Goal: Information Seeking & Learning: Learn about a topic

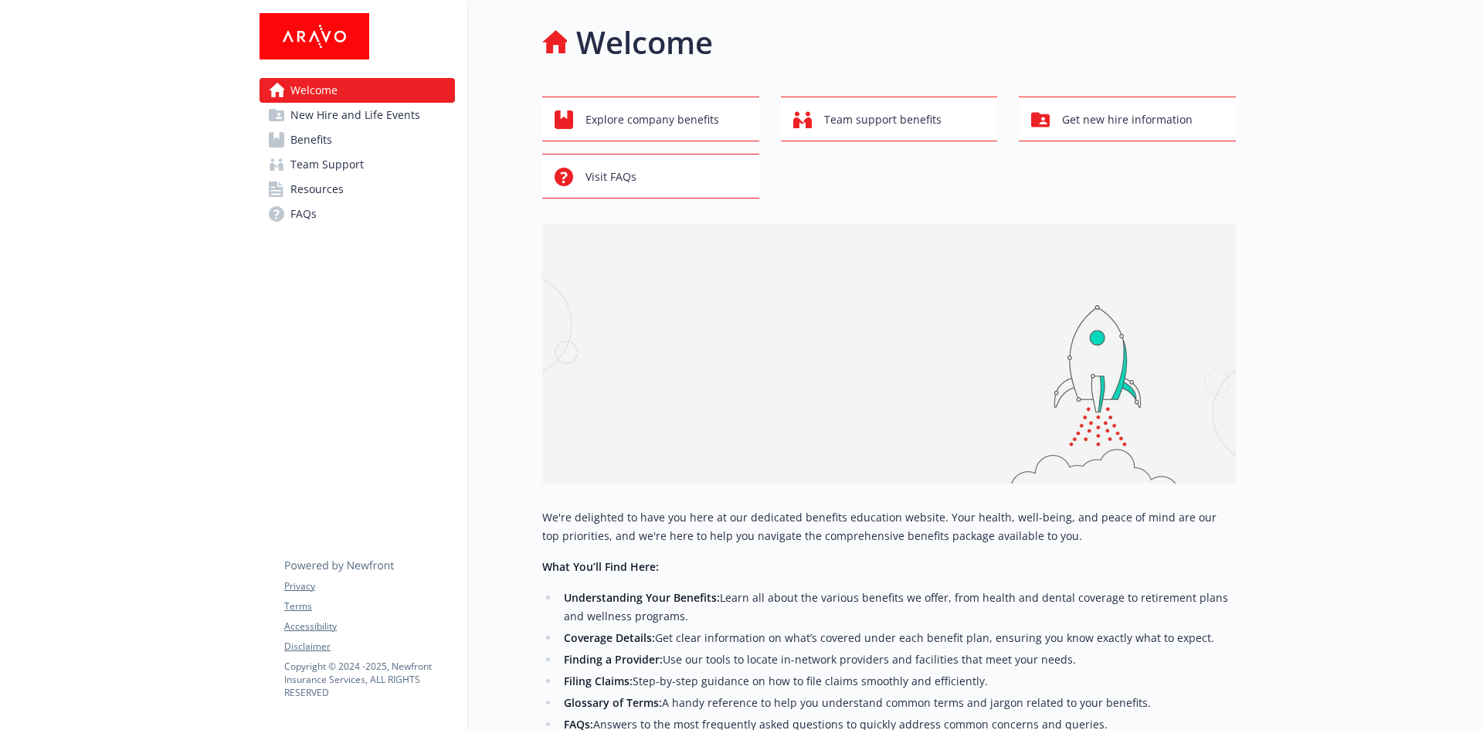
click at [305, 140] on span "Benefits" at bounding box center [311, 139] width 42 height 25
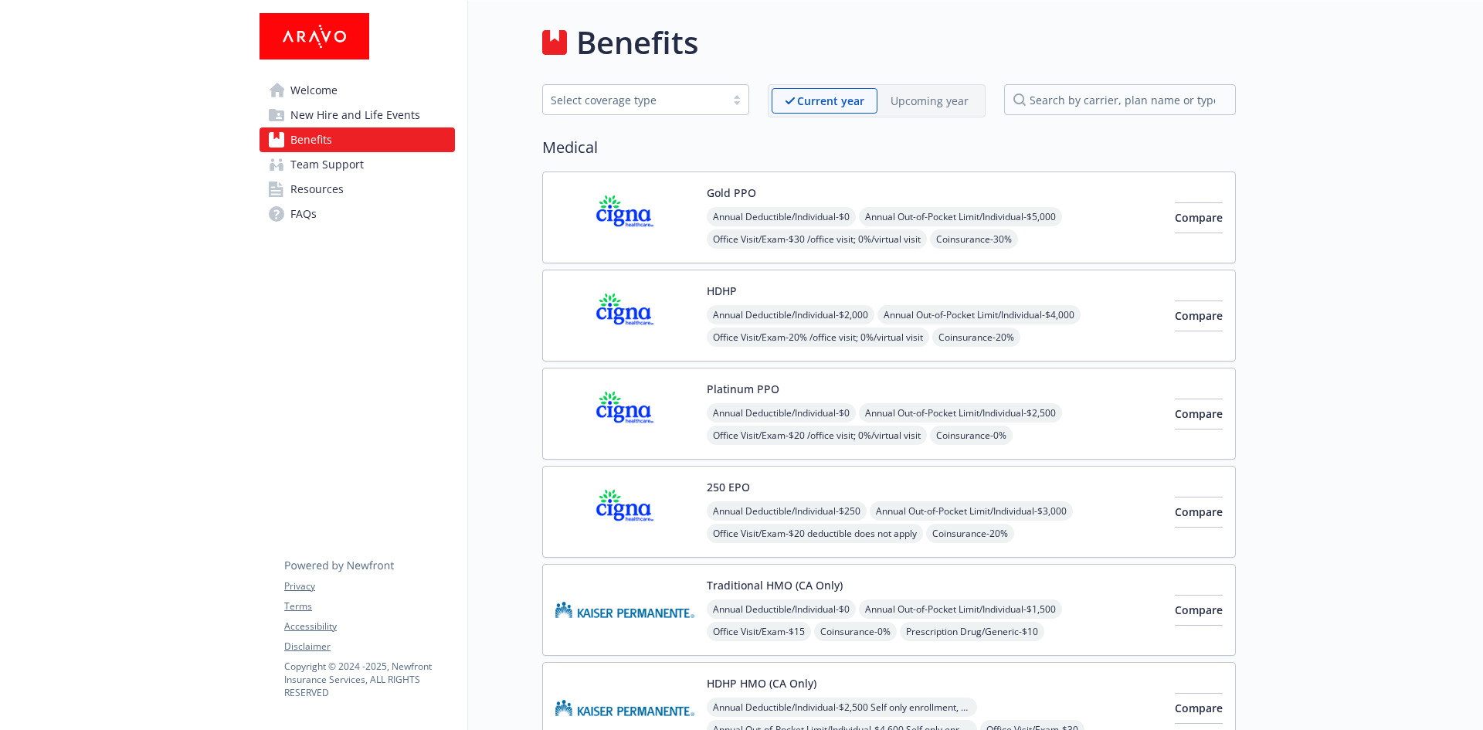
click at [601, 99] on div "Select coverage type" at bounding box center [634, 100] width 167 height 16
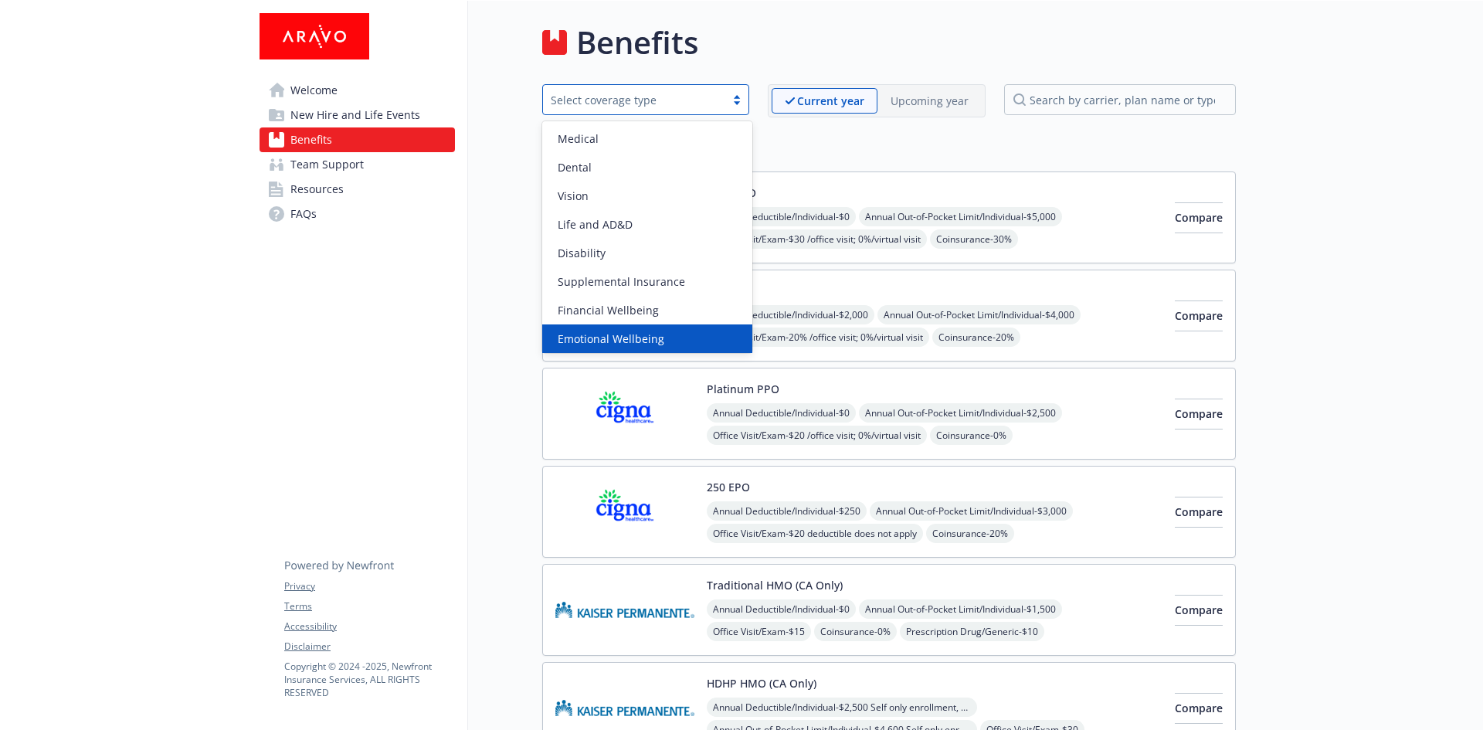
scroll to position [60, 0]
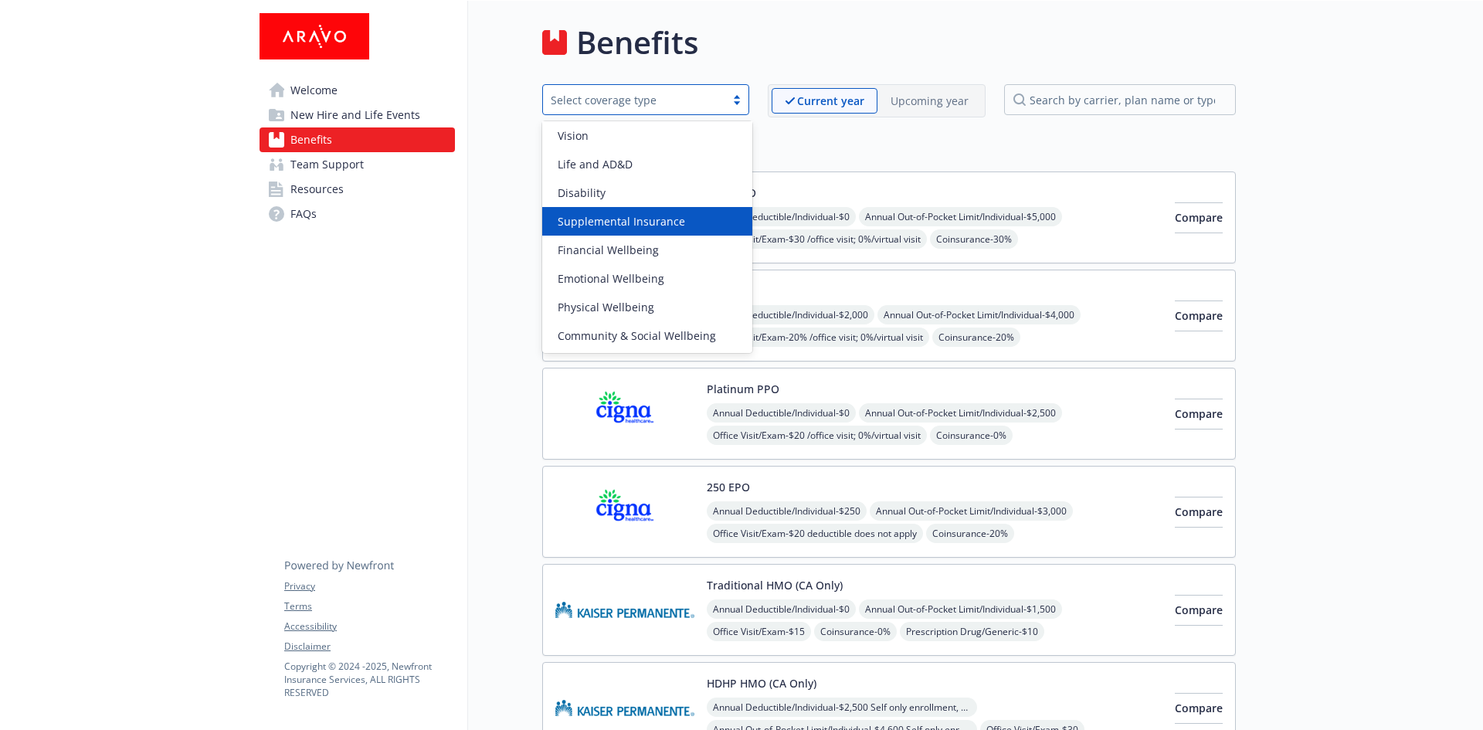
click at [624, 223] on span "Supplemental Insurance" at bounding box center [621, 221] width 127 height 16
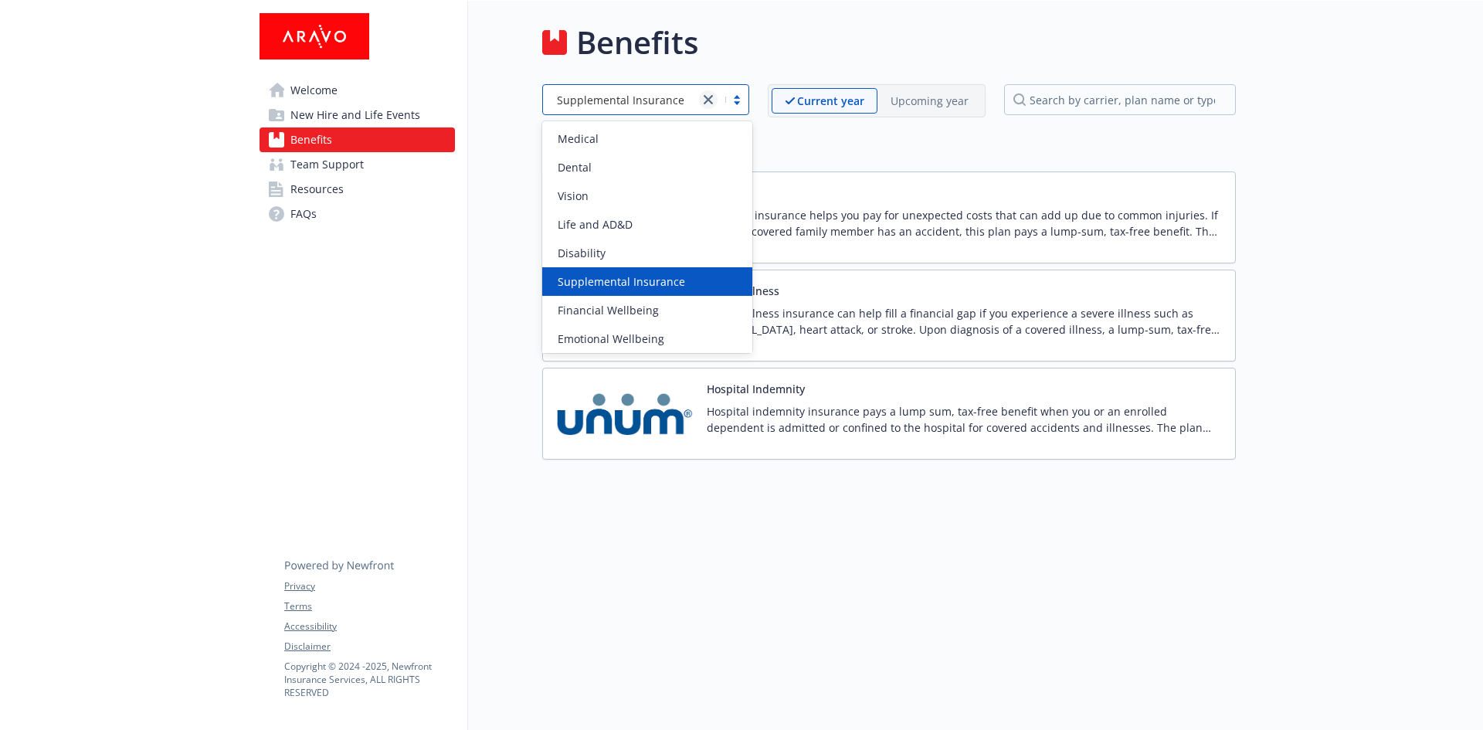
click at [708, 95] on icon "close" at bounding box center [708, 99] width 9 height 9
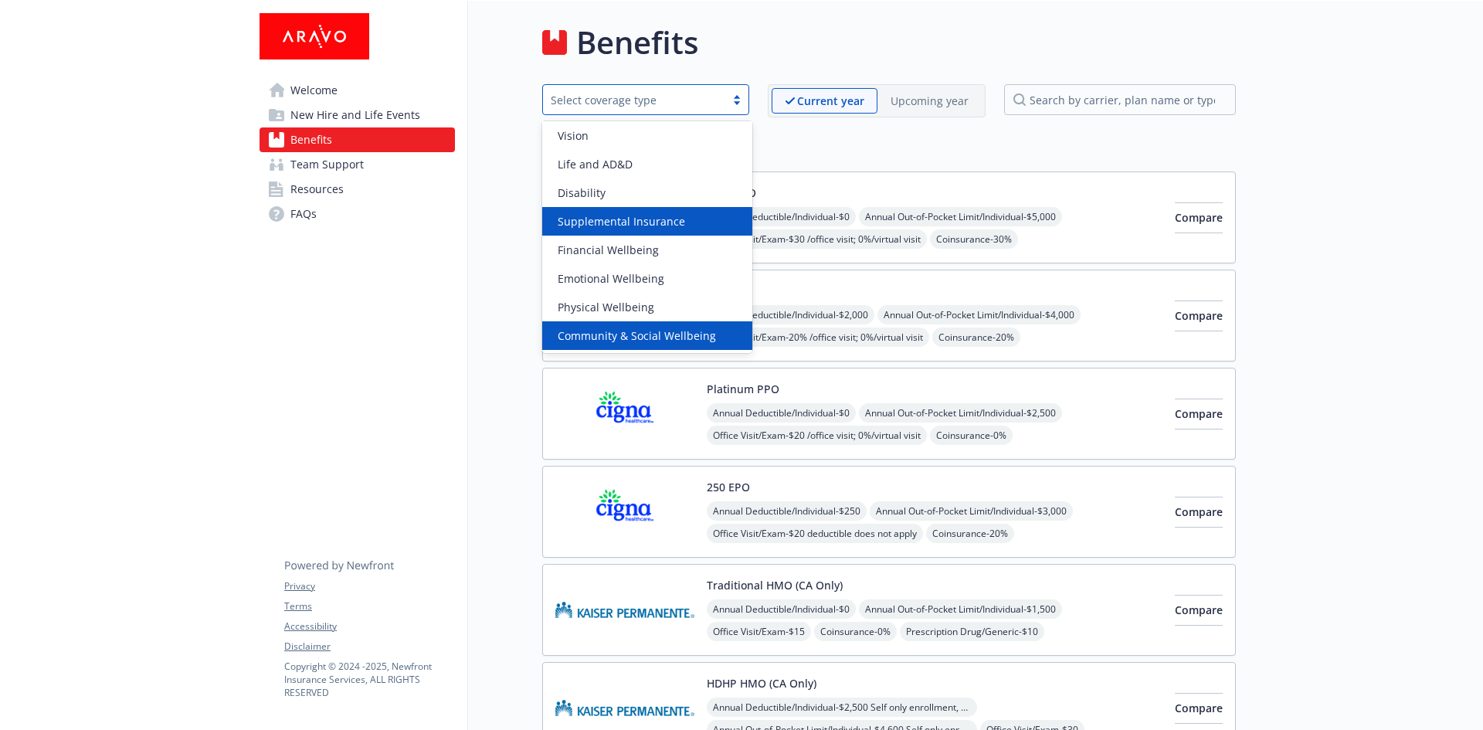
scroll to position [0, 0]
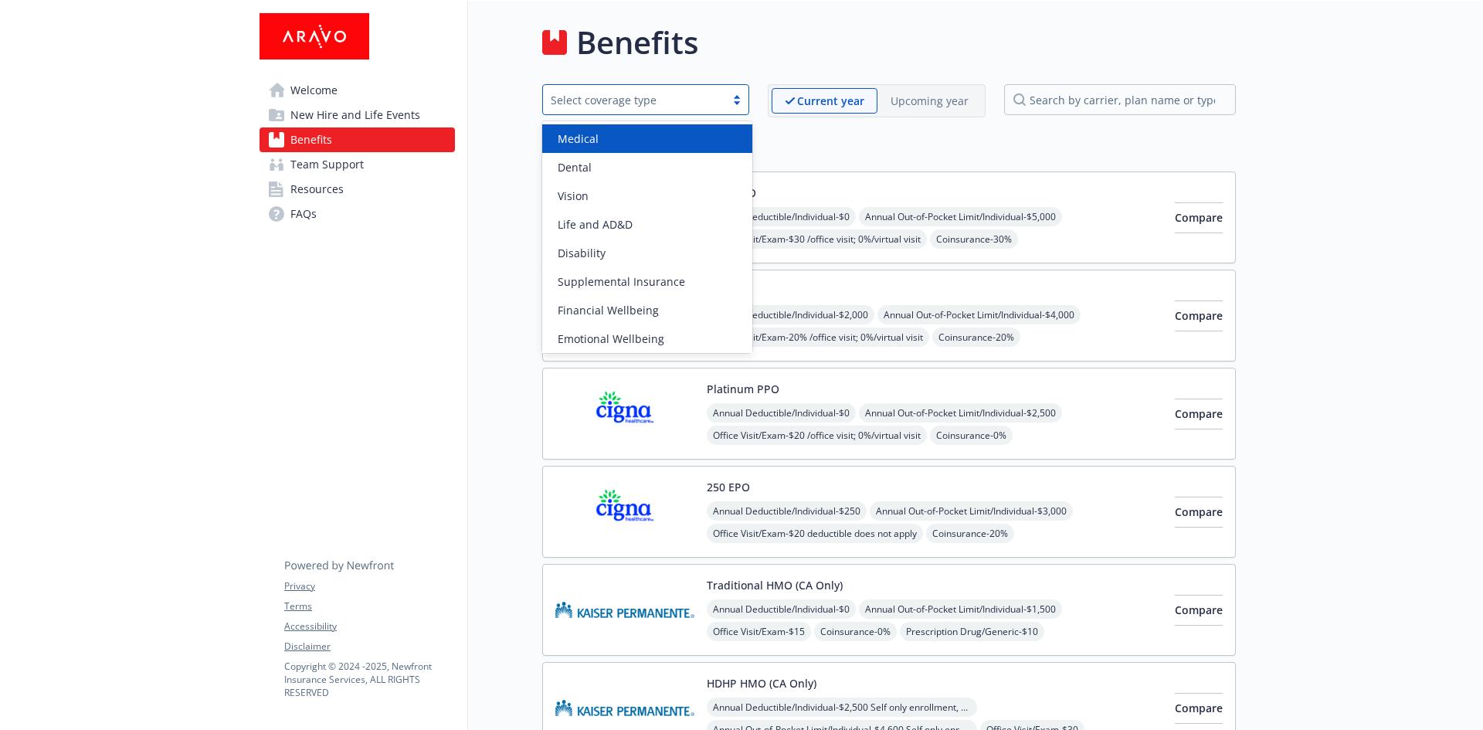
click at [602, 134] on div "Medical" at bounding box center [647, 139] width 192 height 16
